Goal: Task Accomplishment & Management: Manage account settings

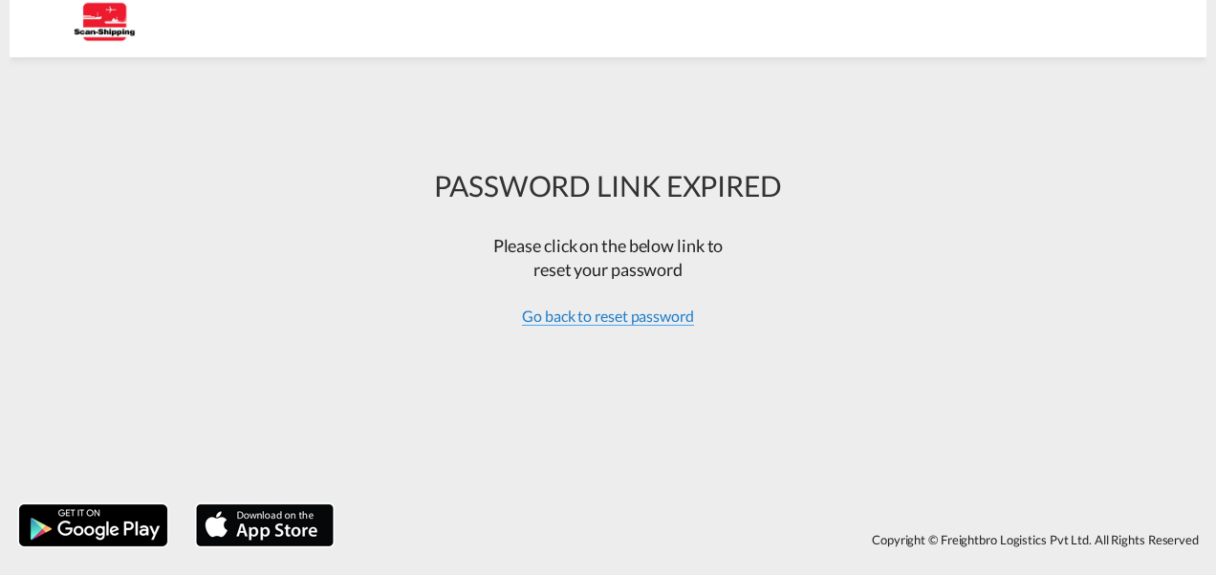
click at [631, 314] on span "Go back to reset password" at bounding box center [608, 316] width 172 height 19
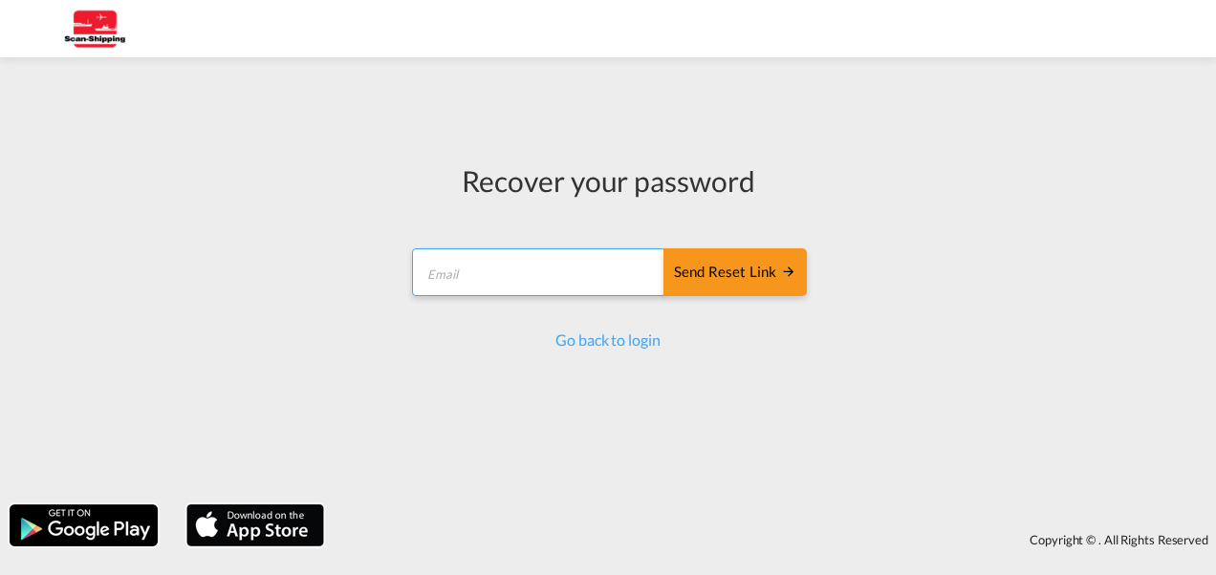
click at [491, 268] on input "email" at bounding box center [538, 273] width 253 height 48
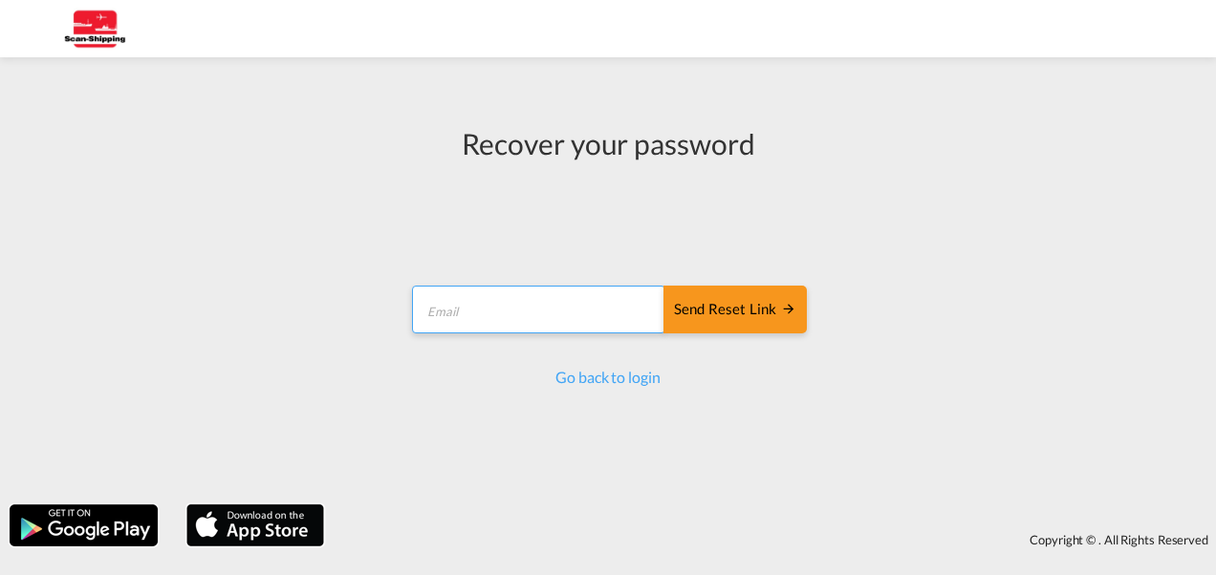
type input "[EMAIL_ADDRESS][DOMAIN_NAME]"
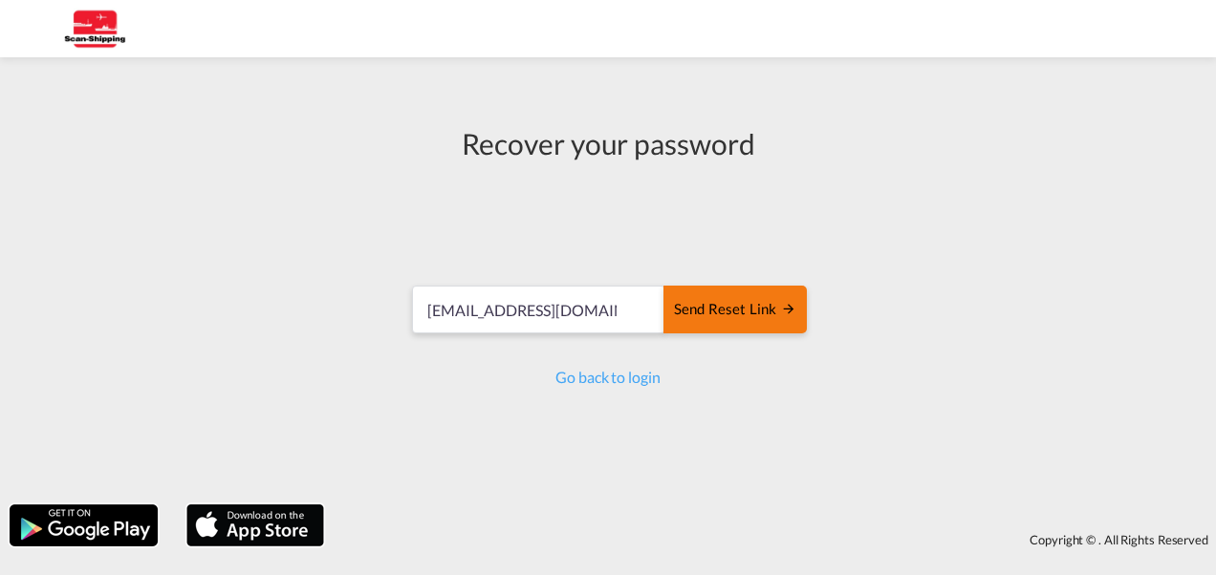
click at [763, 306] on div "Send reset link" at bounding box center [735, 310] width 122 height 22
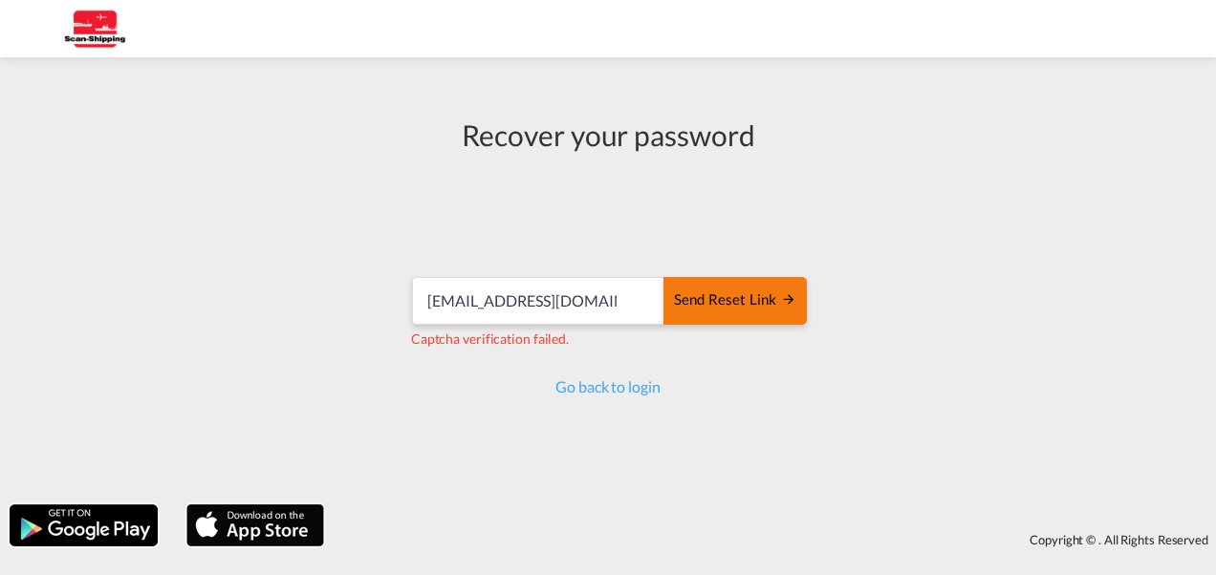
click at [757, 301] on div "Send reset link" at bounding box center [735, 301] width 122 height 22
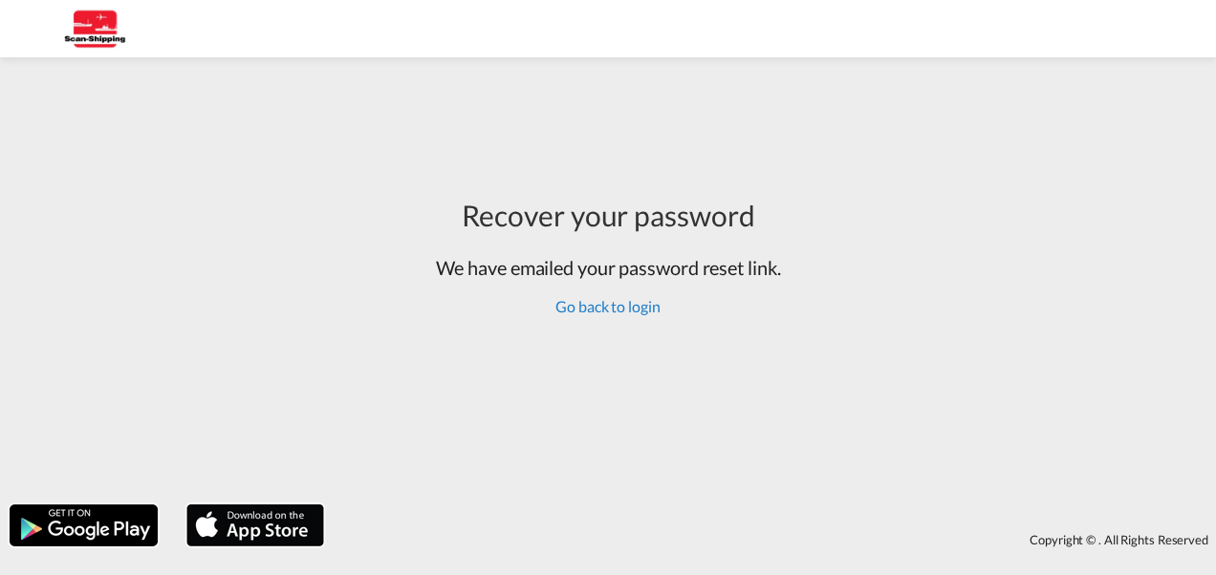
click at [628, 306] on link "Go back to login" at bounding box center [607, 306] width 104 height 18
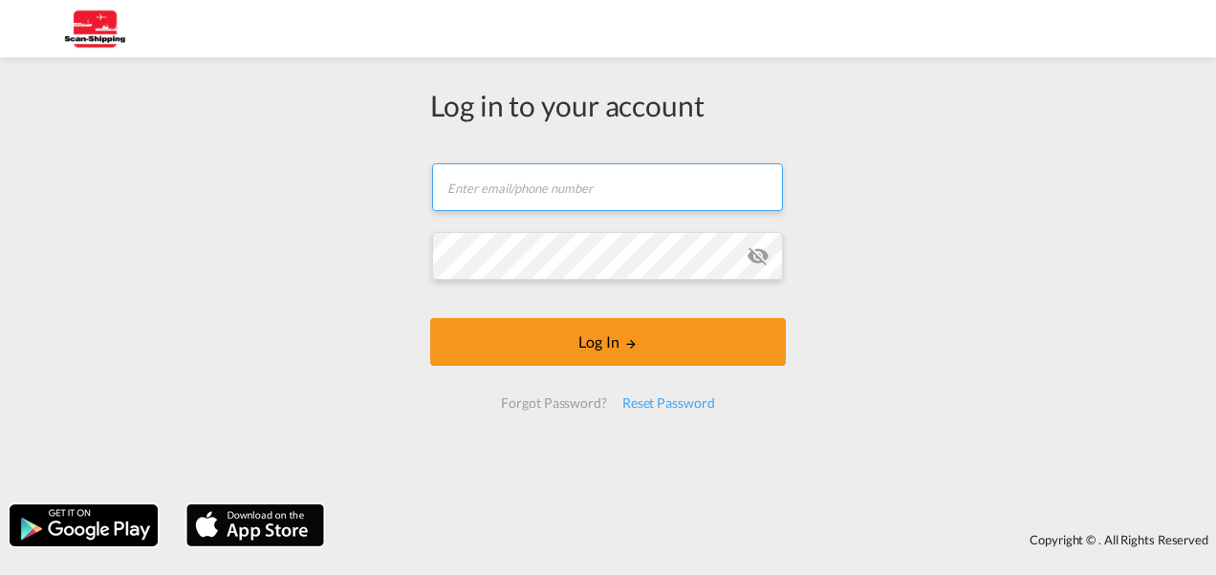
click at [556, 185] on input "text" at bounding box center [607, 187] width 351 height 48
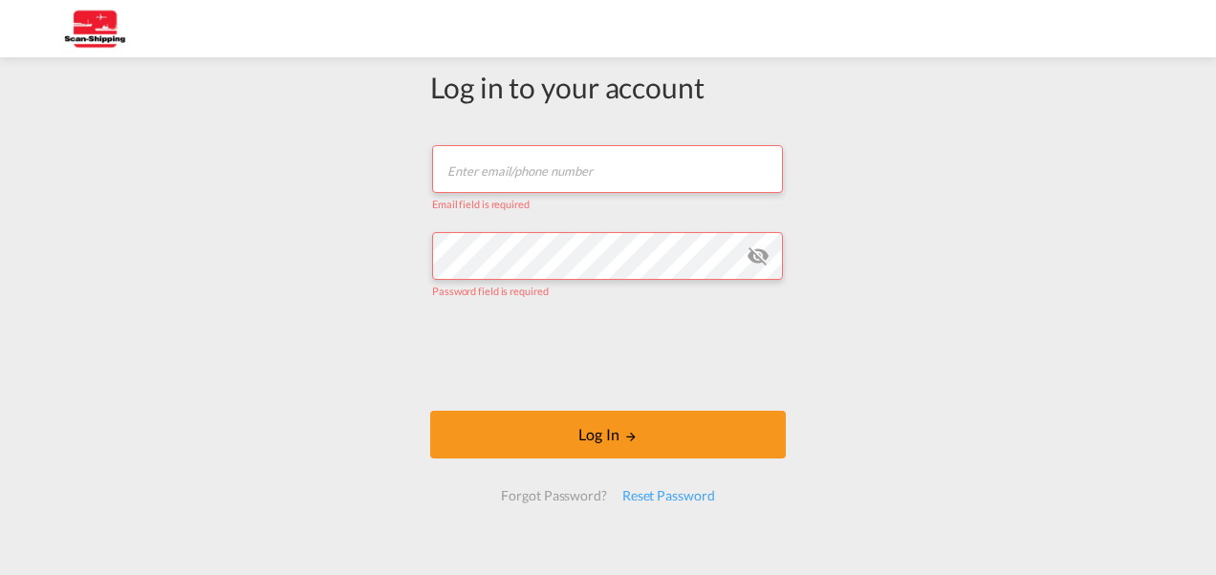
click at [549, 163] on input "text" at bounding box center [607, 169] width 351 height 48
type input "[EMAIL_ADDRESS][DOMAIN_NAME]"
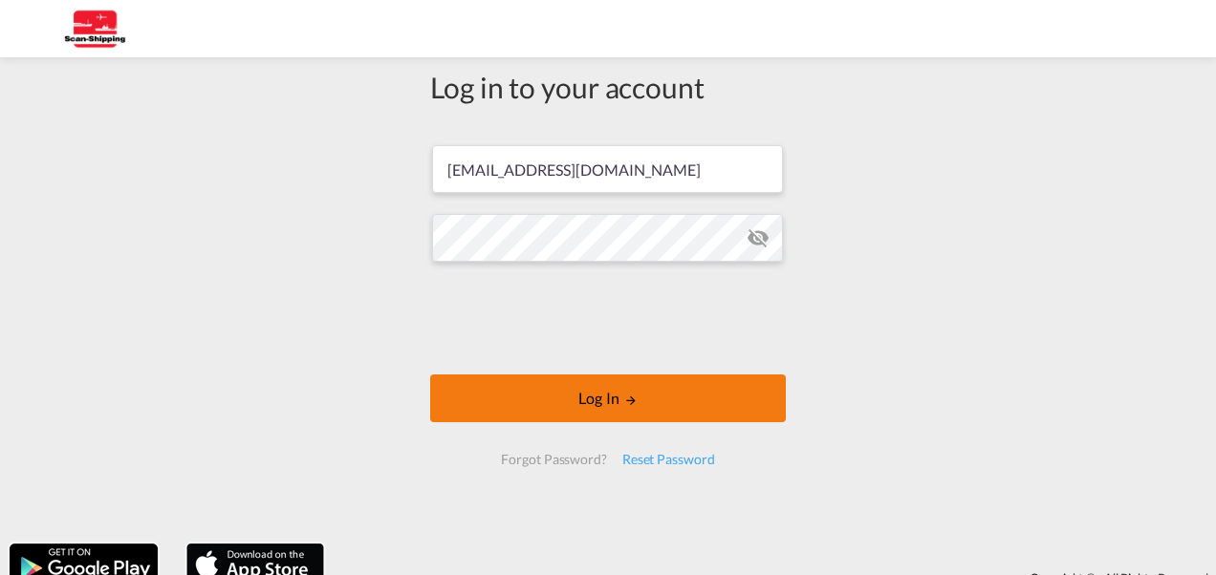
click at [625, 397] on md-icon "LOGIN" at bounding box center [630, 400] width 13 height 13
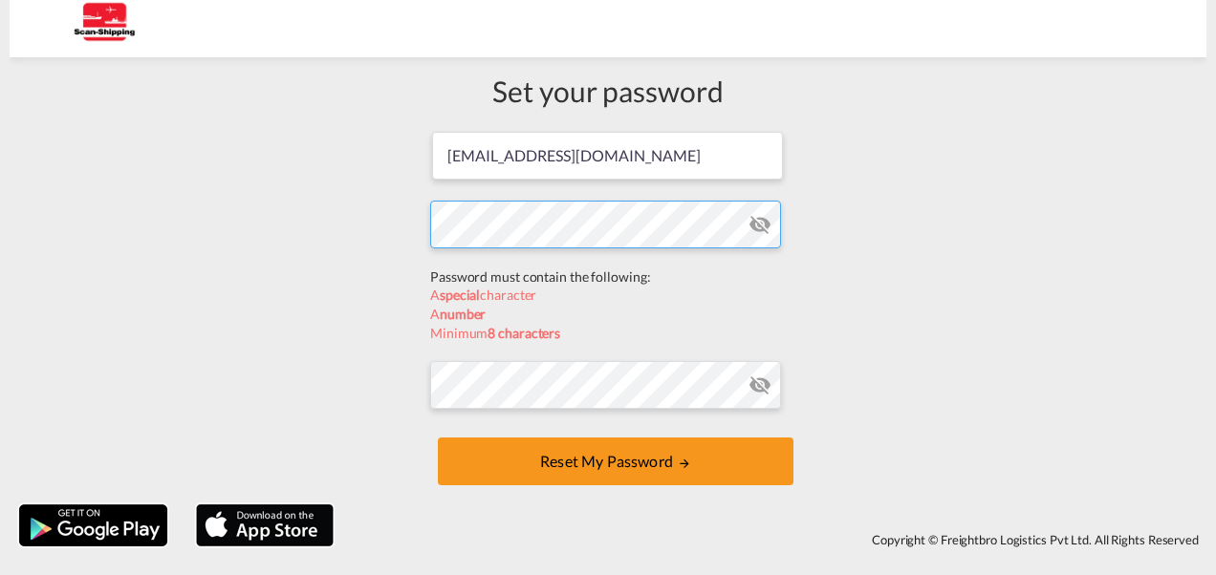
click at [497, 272] on form "[EMAIL_ADDRESS][DOMAIN_NAME] Password must contain the following: A special cha…" at bounding box center [608, 310] width 356 height 361
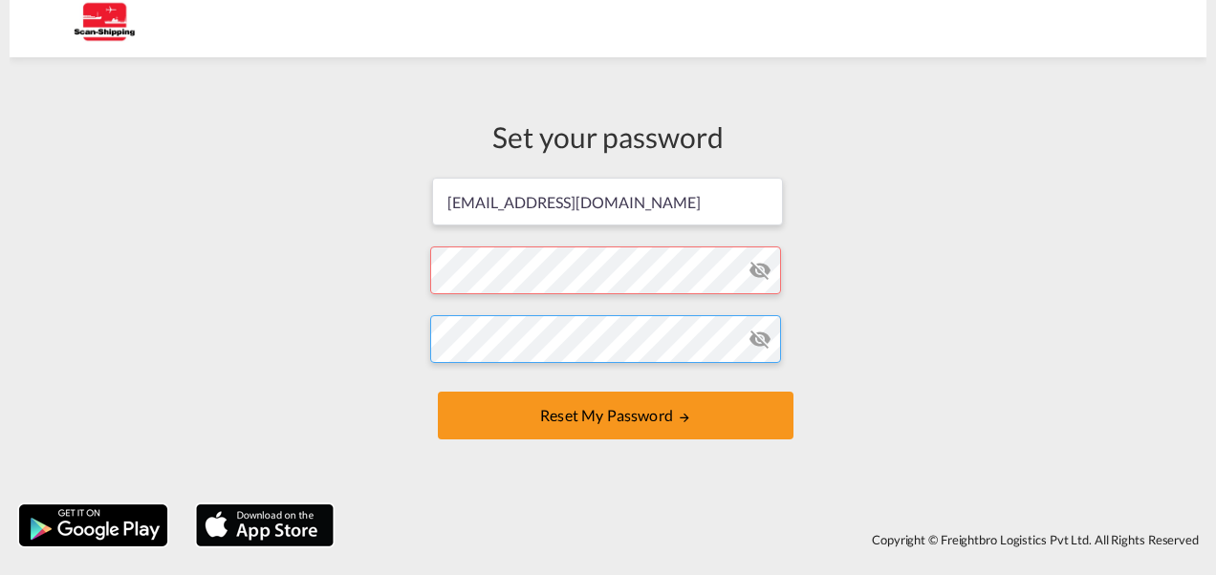
click at [495, 388] on form "[EMAIL_ADDRESS][DOMAIN_NAME] Password must contain the following: A special cha…" at bounding box center [608, 311] width 356 height 270
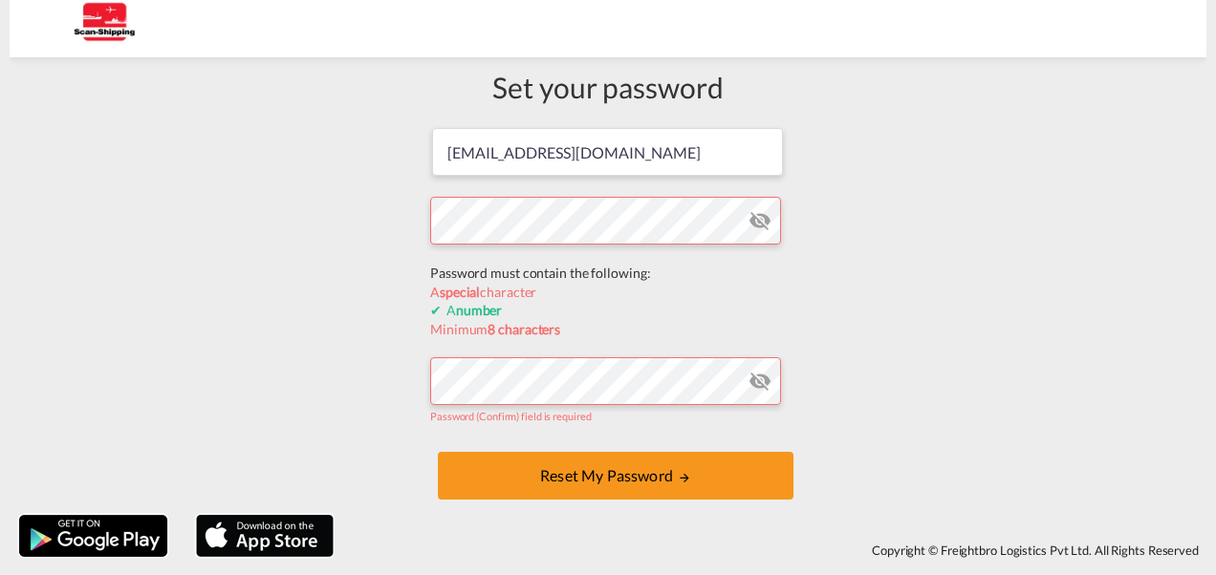
click at [526, 275] on form "[EMAIL_ADDRESS][DOMAIN_NAME] Password must contain the following: A special cha…" at bounding box center [608, 316] width 356 height 380
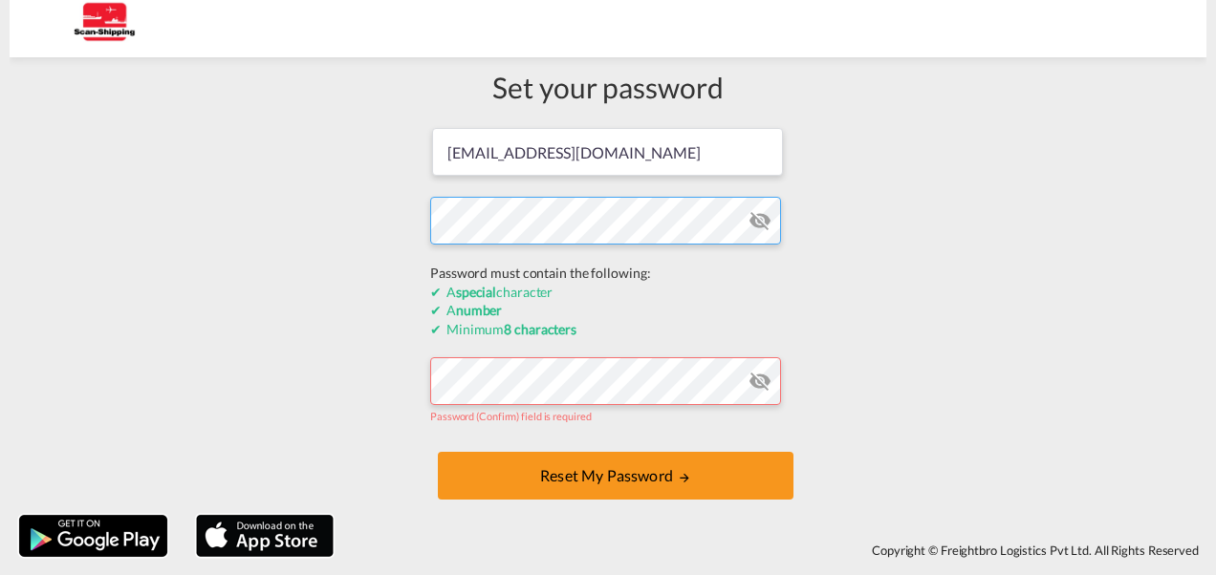
click at [401, 225] on div "Set your password [EMAIL_ADDRESS][DOMAIN_NAME] Password must contain the follow…" at bounding box center [608, 286] width 1197 height 439
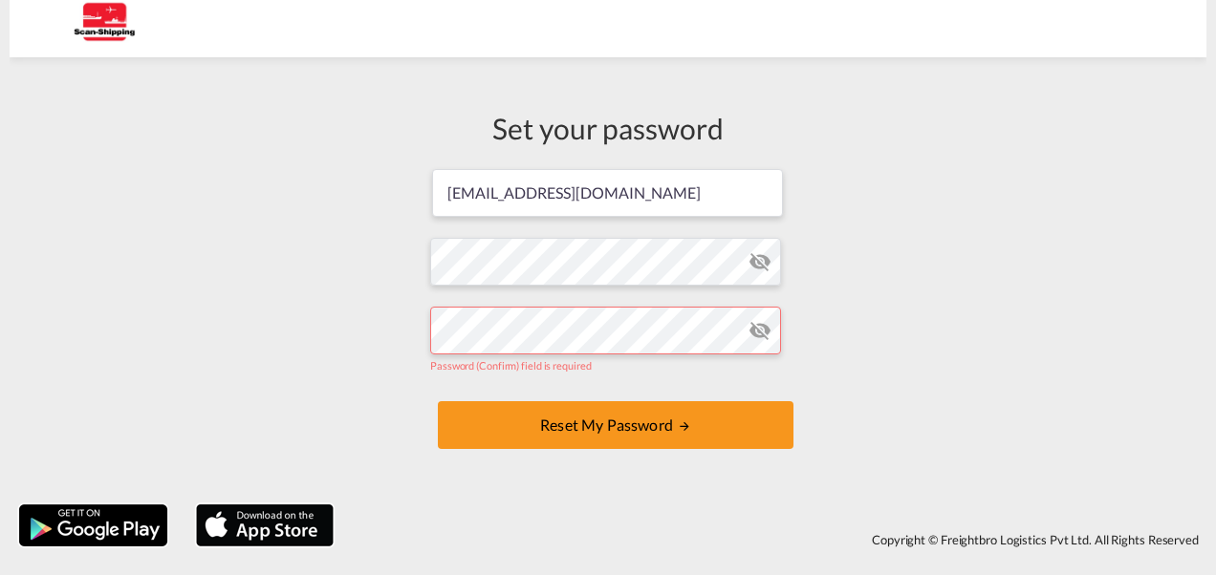
click at [554, 388] on form "[EMAIL_ADDRESS][DOMAIN_NAME] Password must contain the following: A special cha…" at bounding box center [608, 311] width 356 height 288
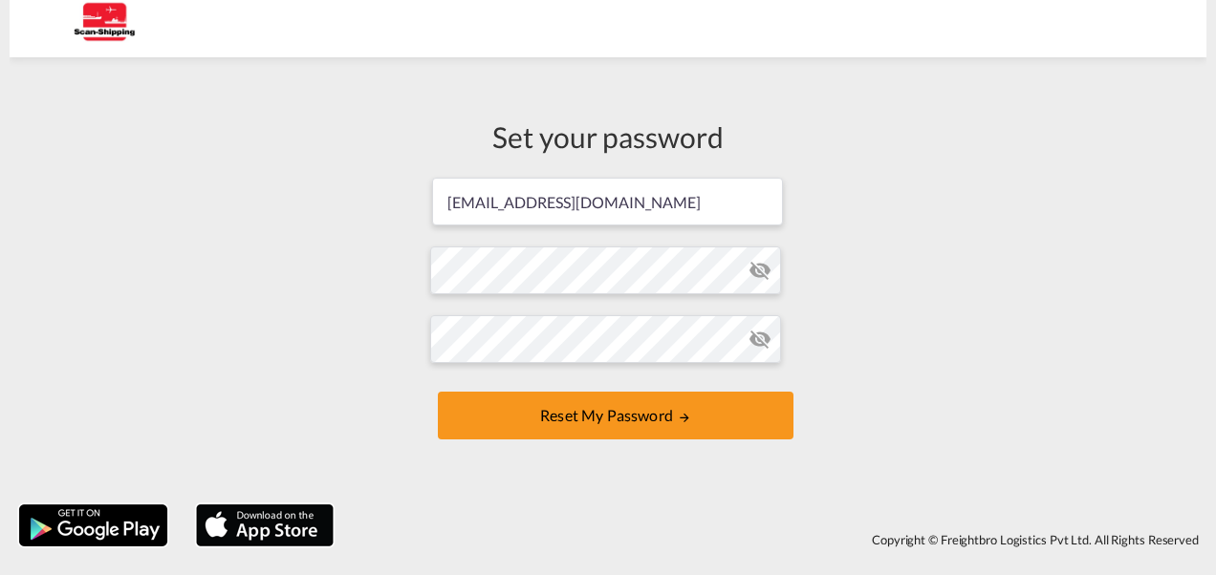
click at [766, 270] on md-icon "icon-eye-off" at bounding box center [759, 270] width 23 height 23
click at [758, 341] on md-icon "icon-eye-off" at bounding box center [759, 339] width 23 height 23
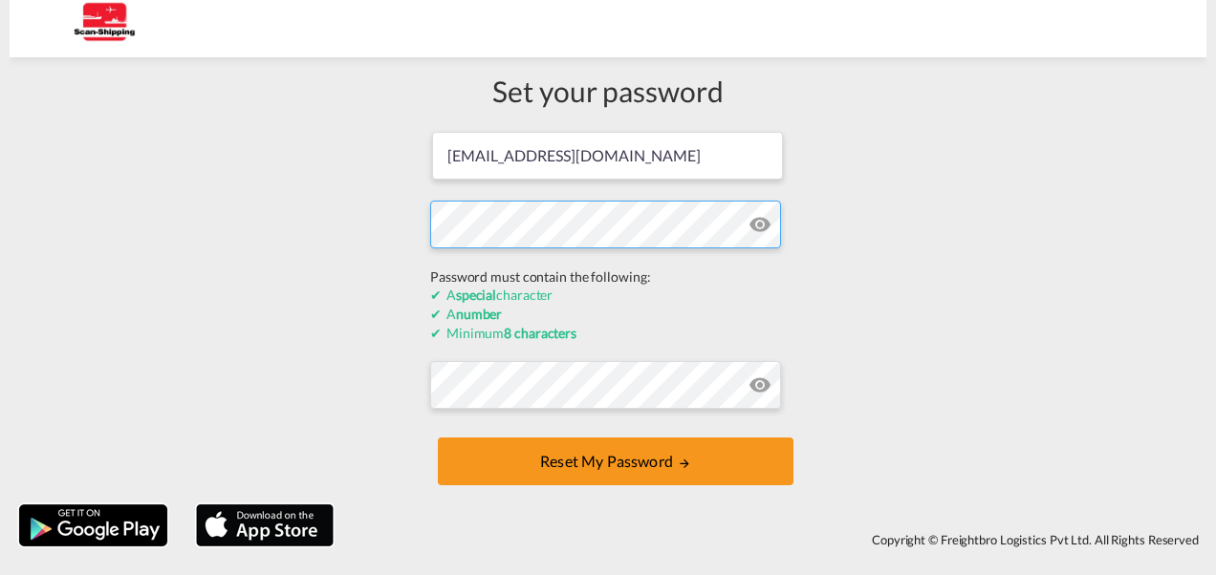
click at [469, 282] on form "[EMAIL_ADDRESS][DOMAIN_NAME] Password must contain the following: A special cha…" at bounding box center [608, 310] width 356 height 361
click at [427, 230] on div "Set your password [EMAIL_ADDRESS][DOMAIN_NAME] Password must contain the follow…" at bounding box center [608, 281] width 384 height 428
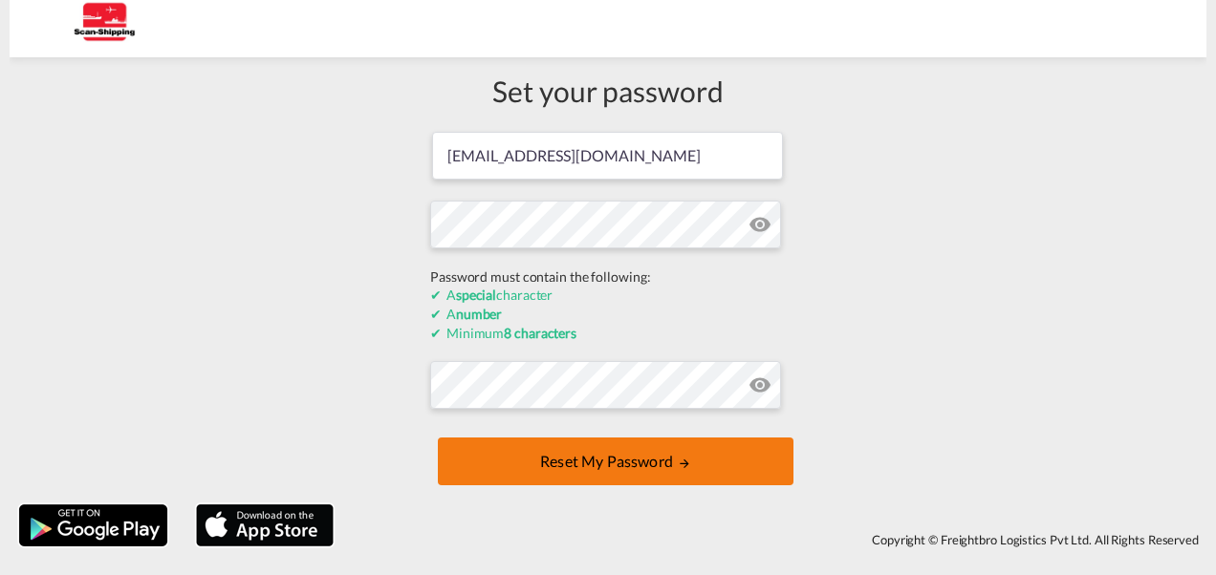
click at [667, 461] on div "Set your password [EMAIL_ADDRESS][DOMAIN_NAME] Password must contain the follow…" at bounding box center [608, 281] width 384 height 428
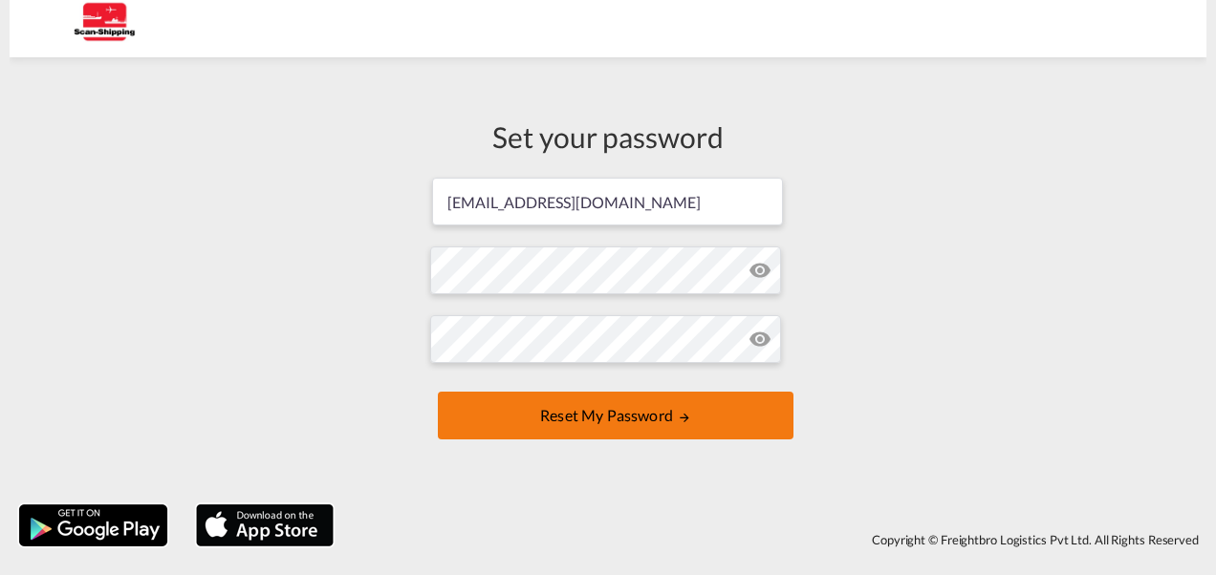
click at [677, 419] on button "Reset my password" at bounding box center [616, 416] width 356 height 48
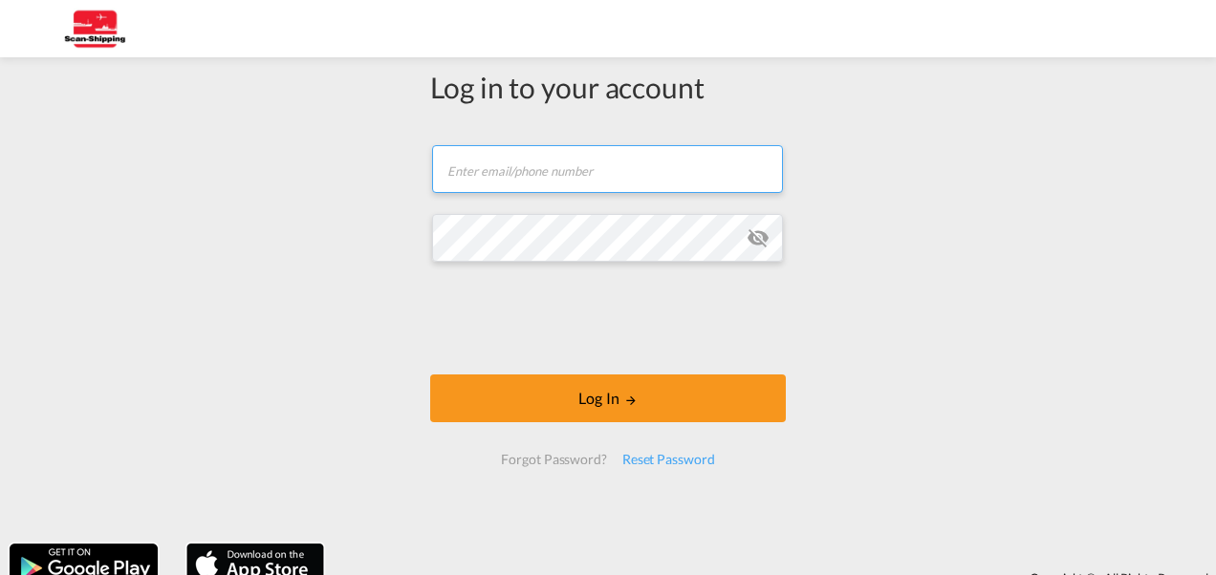
type input "[EMAIL_ADDRESS][DOMAIN_NAME]"
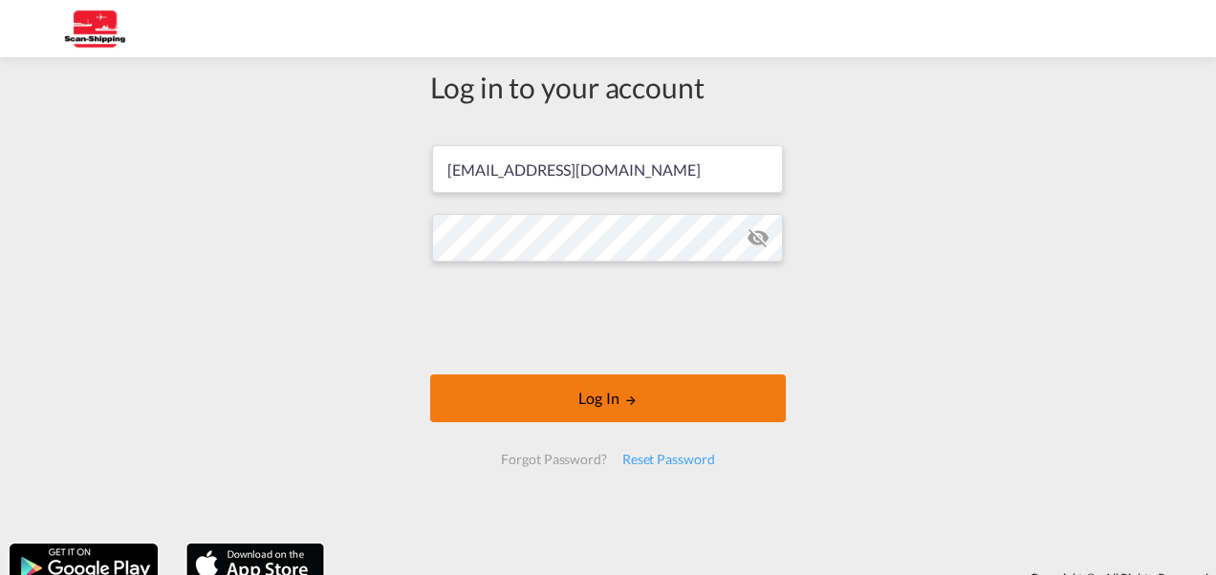
click at [614, 396] on button "Log In" at bounding box center [608, 399] width 356 height 48
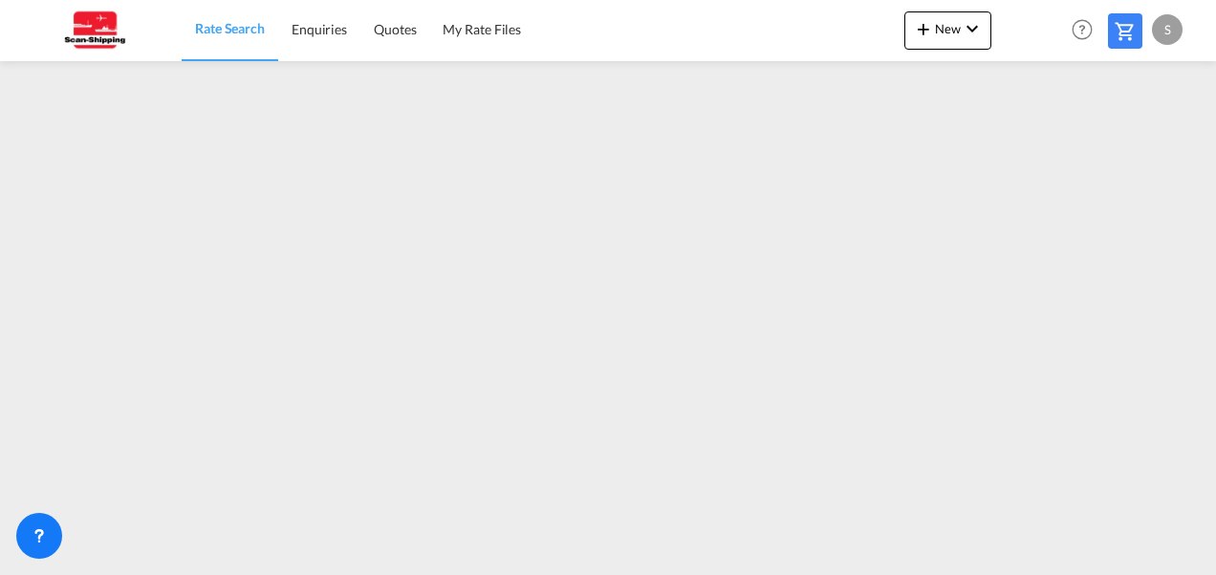
click at [1173, 29] on div "S" at bounding box center [1167, 29] width 31 height 31
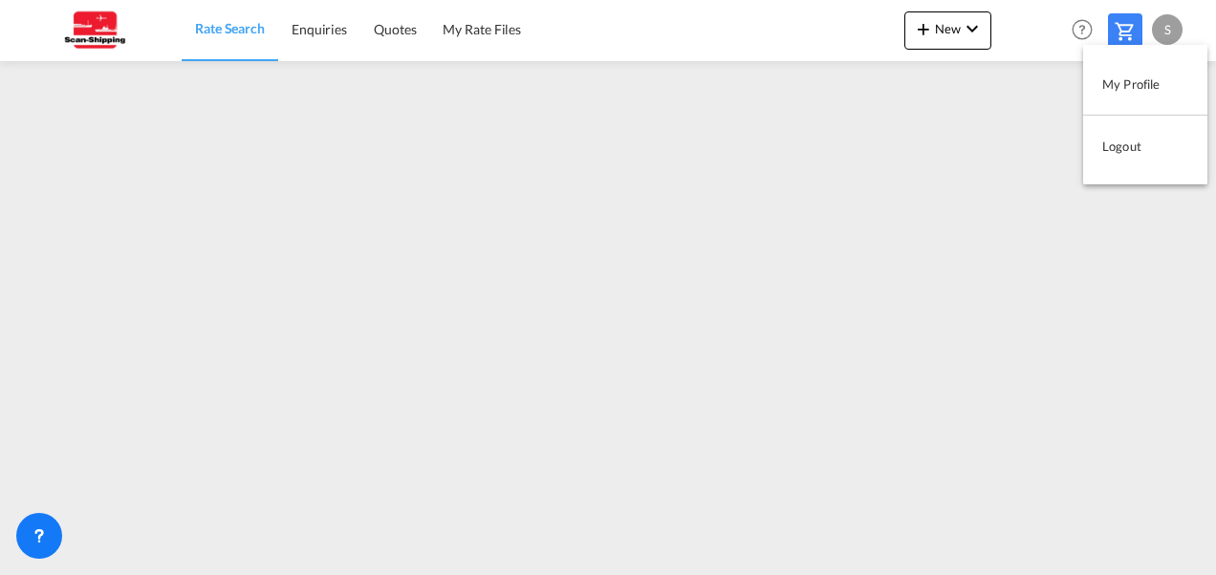
click at [1120, 141] on button "Logout" at bounding box center [1145, 146] width 124 height 38
